Goal: Unclear

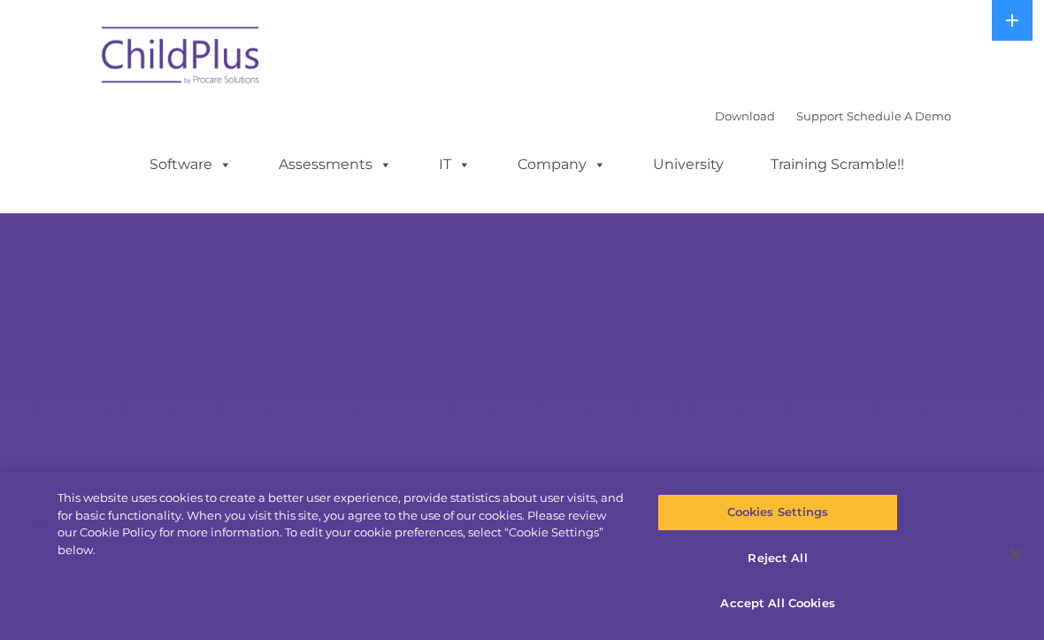
select select "MEDIUM"
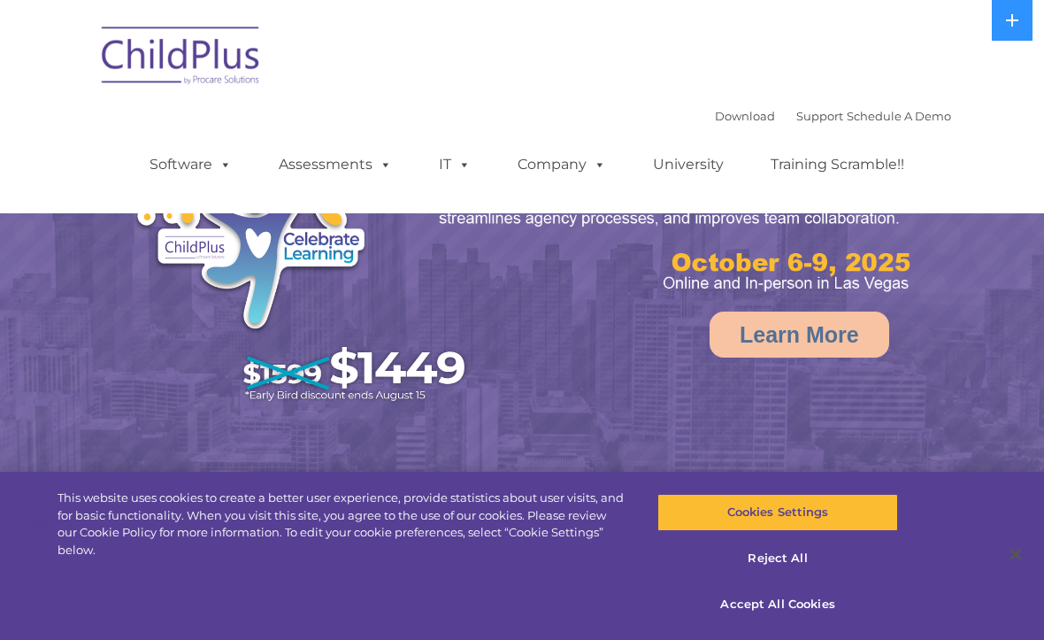
select select "MEDIUM"
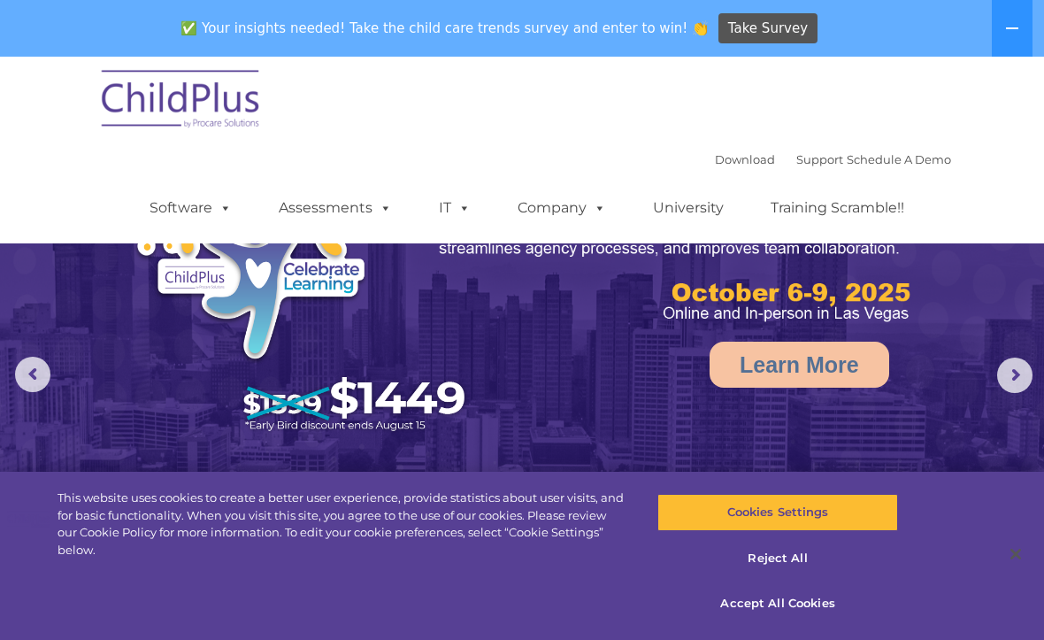
click at [169, 123] on img at bounding box center [181, 102] width 177 height 88
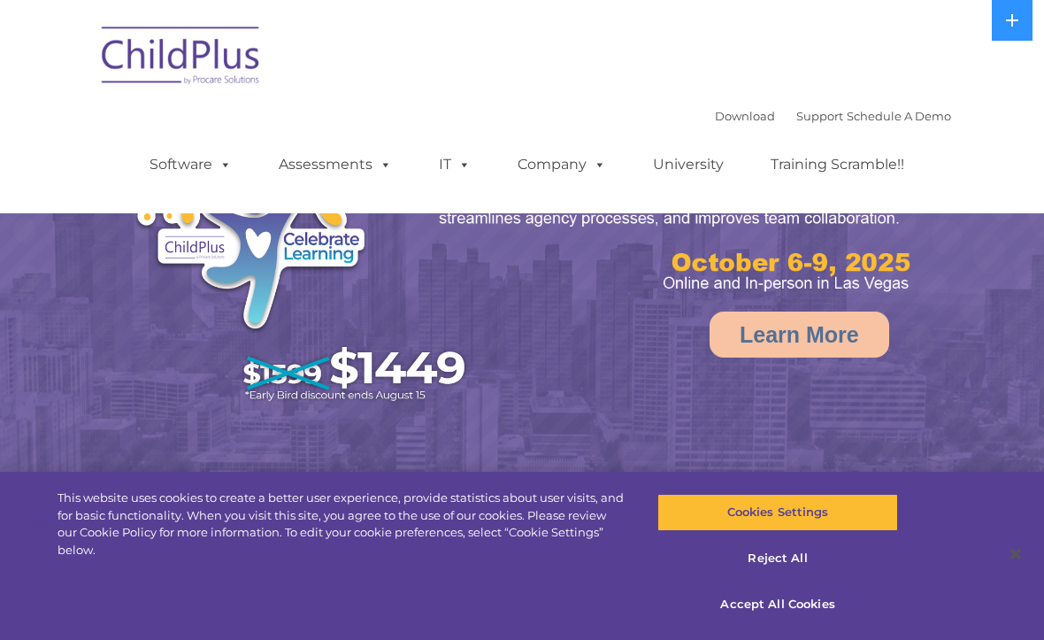
select select "MEDIUM"
